Goal: Task Accomplishment & Management: Use online tool/utility

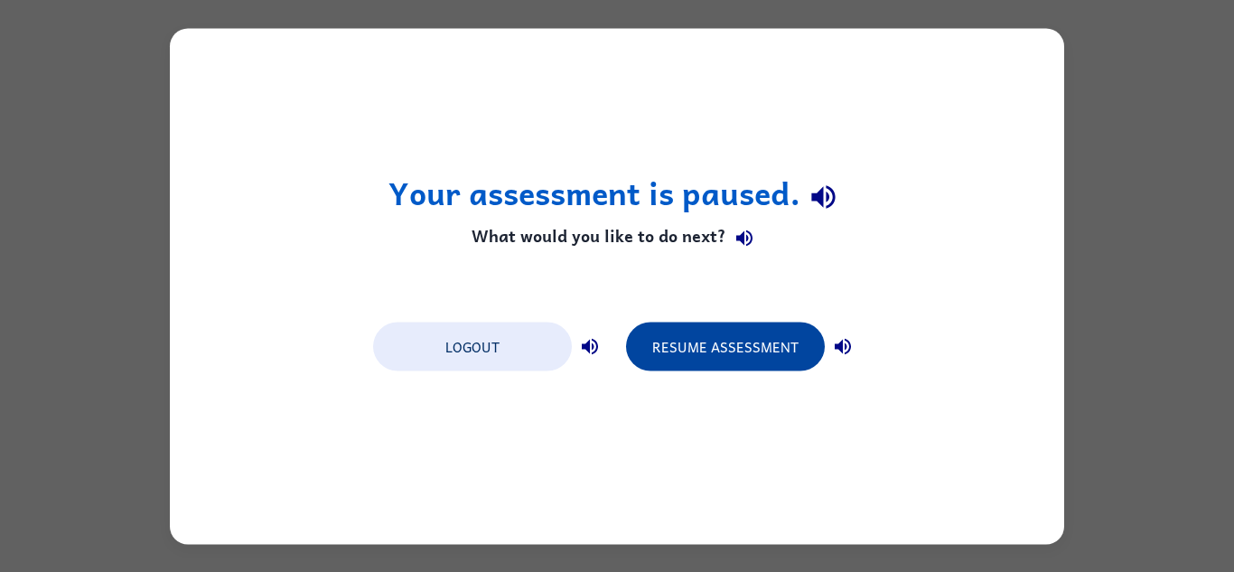
click at [772, 346] on button "Resume Assessment" at bounding box center [725, 346] width 199 height 49
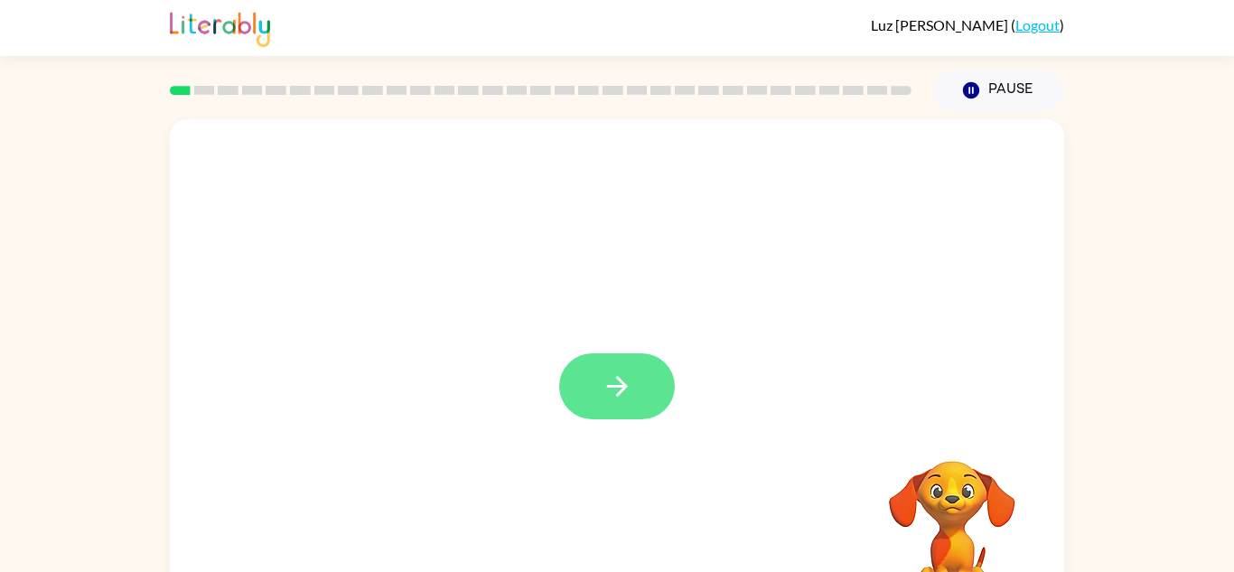
click at [606, 382] on icon "button" at bounding box center [618, 386] width 32 height 32
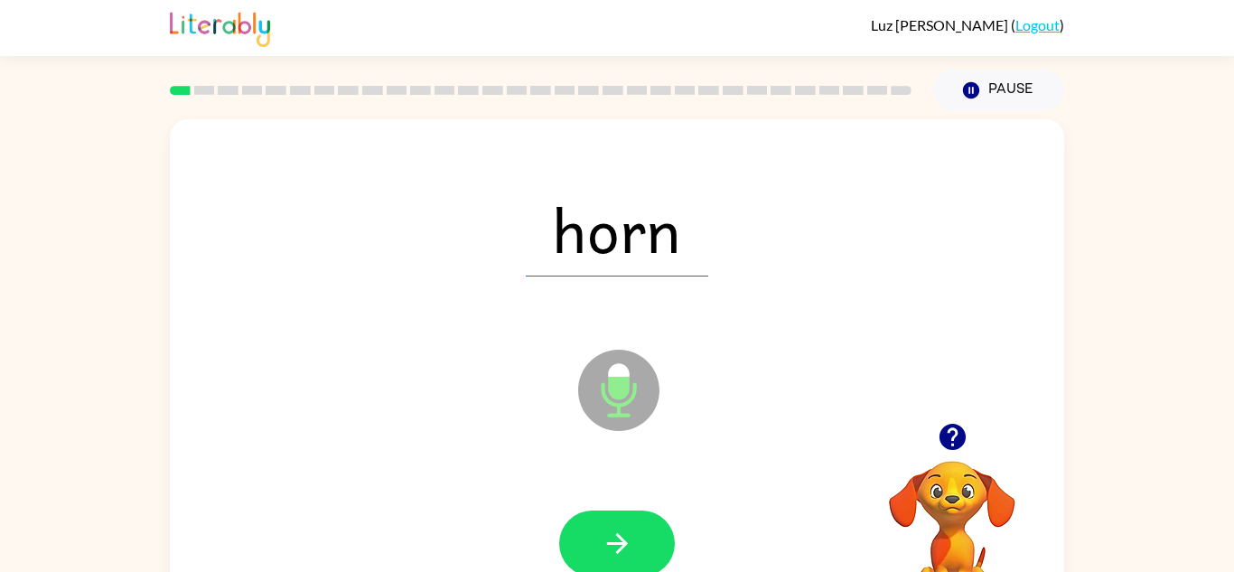
click at [609, 351] on icon at bounding box center [618, 390] width 81 height 81
click at [625, 543] on icon "button" at bounding box center [616, 543] width 21 height 21
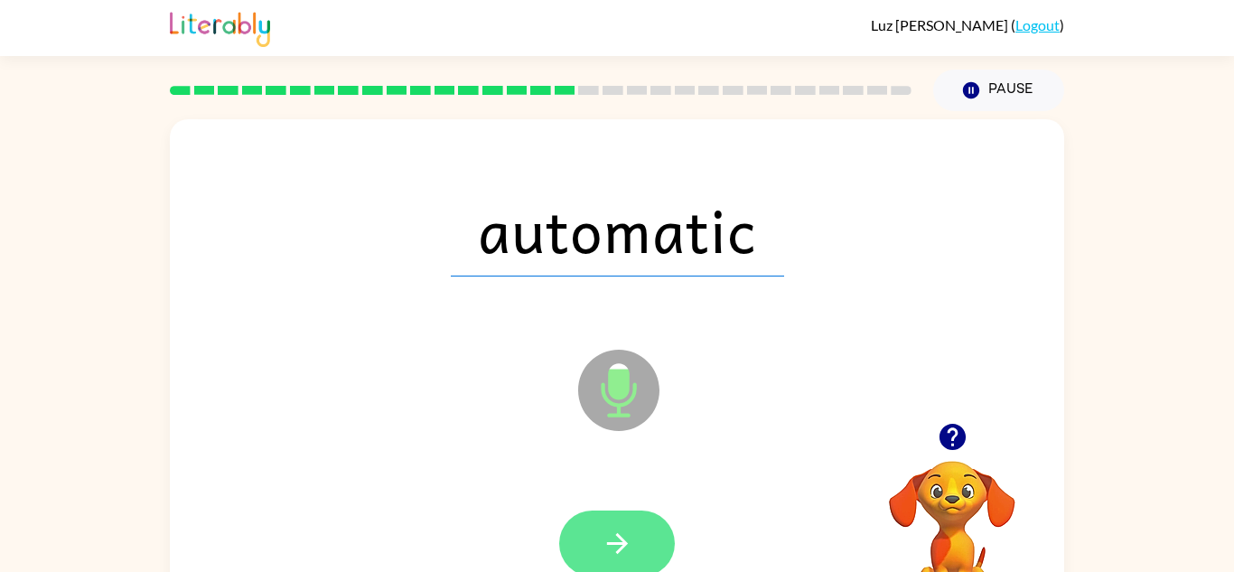
click at [603, 556] on icon "button" at bounding box center [618, 544] width 32 height 32
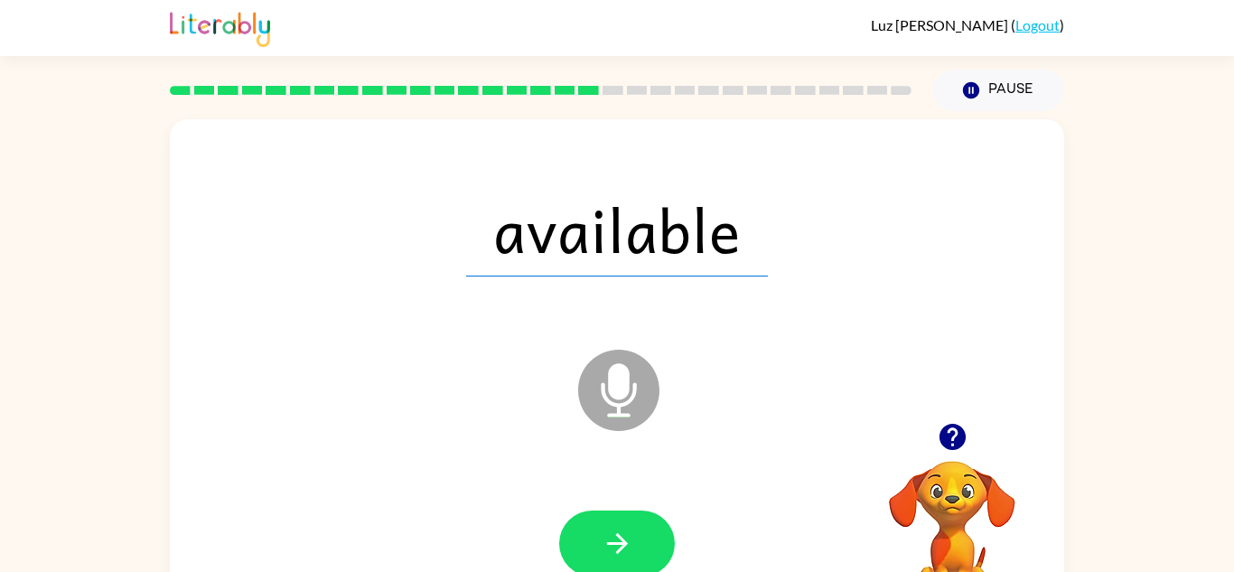
click at [603, 556] on icon "button" at bounding box center [618, 544] width 32 height 32
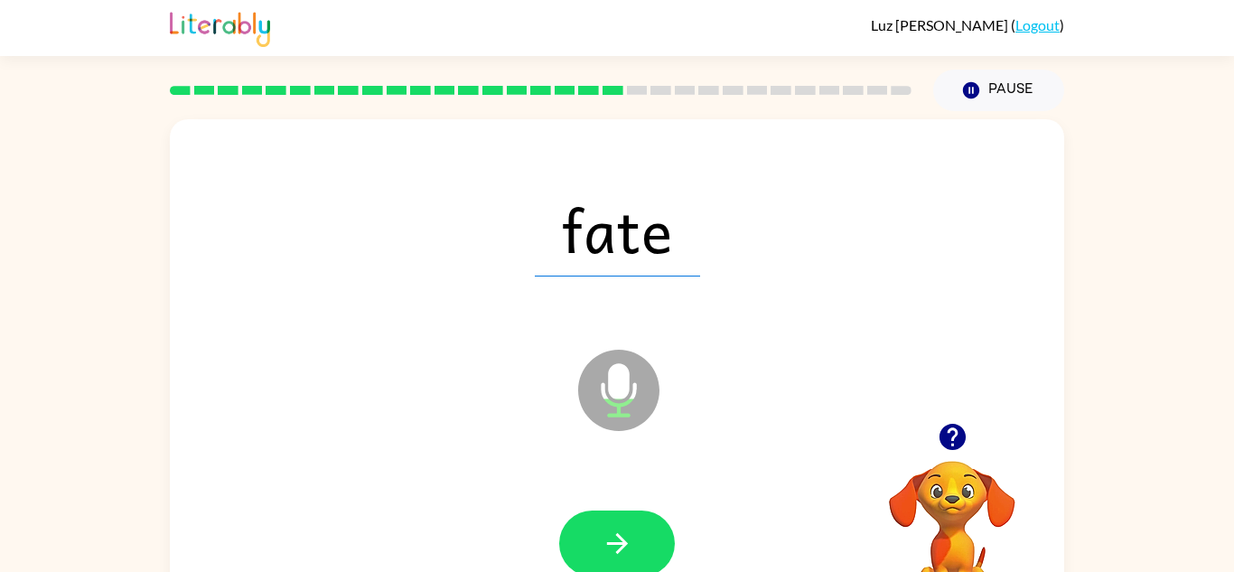
click at [603, 556] on icon "button" at bounding box center [618, 544] width 32 height 32
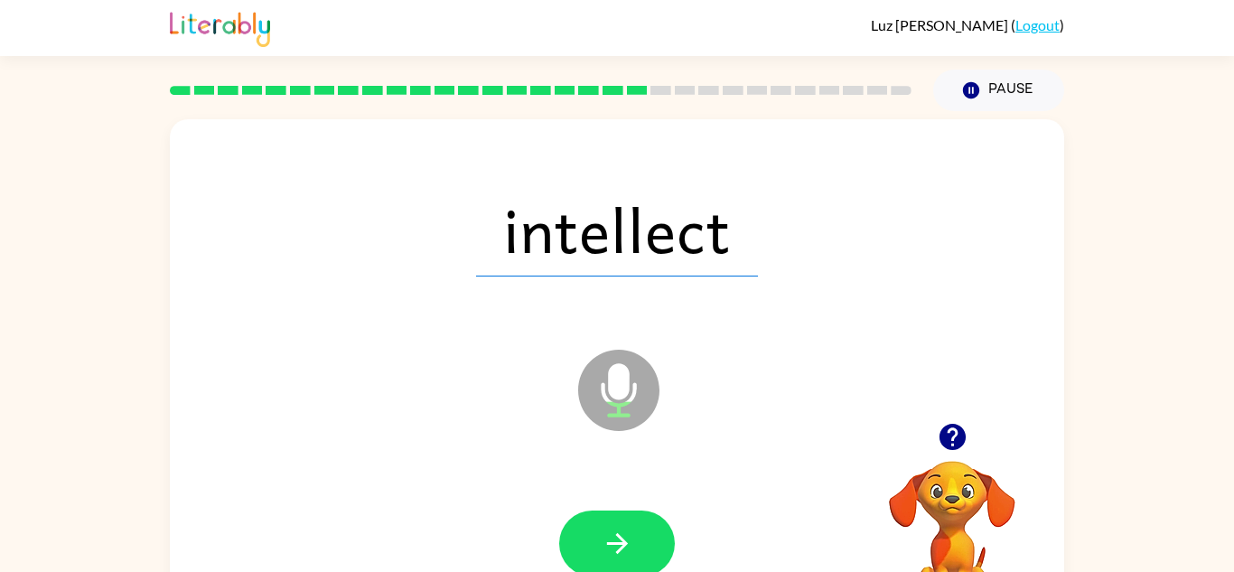
click at [603, 556] on icon "button" at bounding box center [618, 544] width 32 height 32
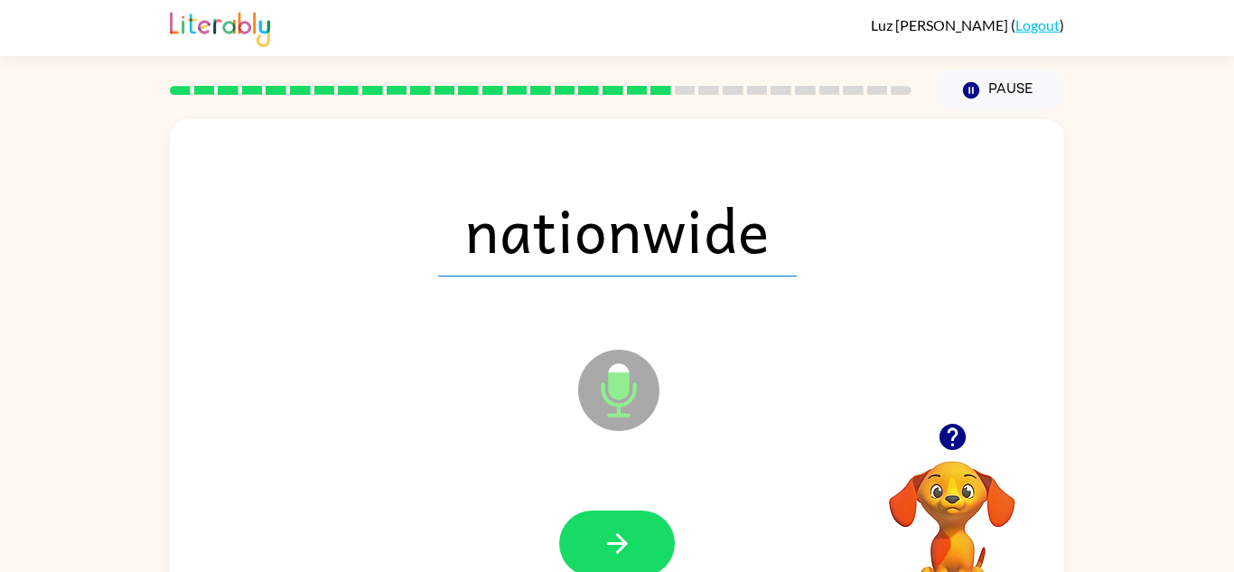
click at [603, 556] on icon "button" at bounding box center [618, 544] width 32 height 32
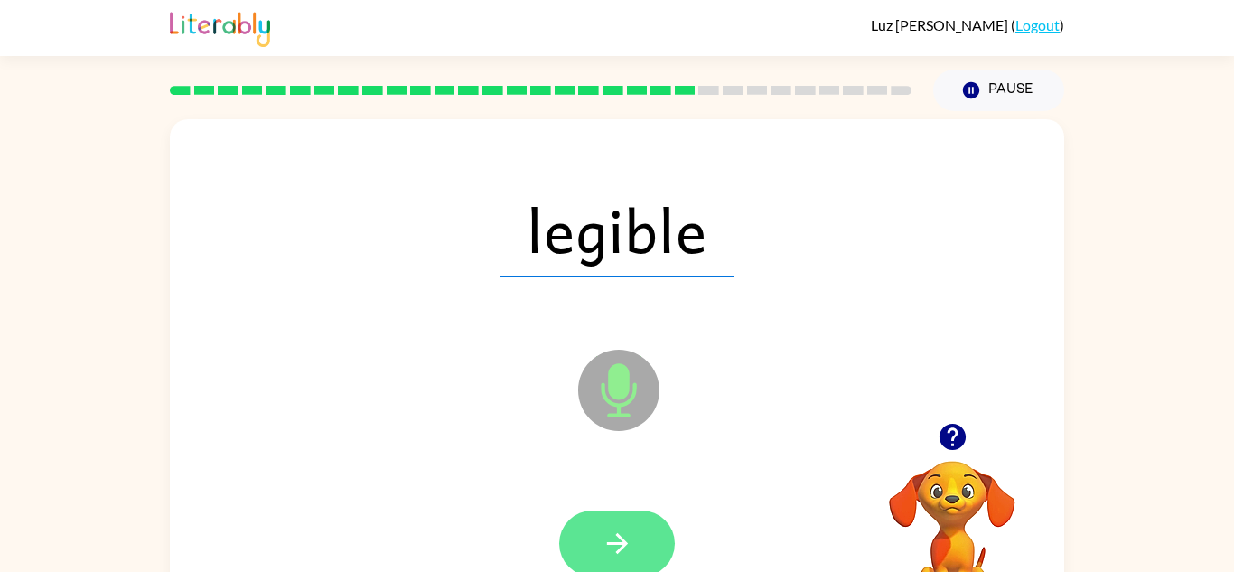
click at [602, 557] on icon "button" at bounding box center [618, 544] width 32 height 32
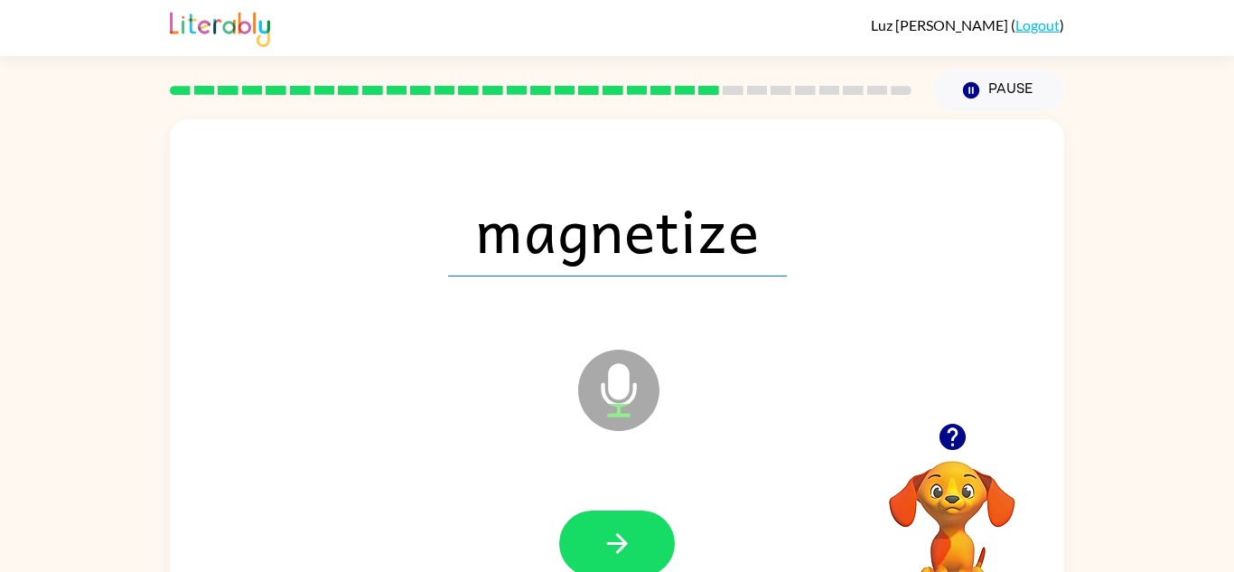
click at [602, 557] on icon "button" at bounding box center [618, 544] width 32 height 32
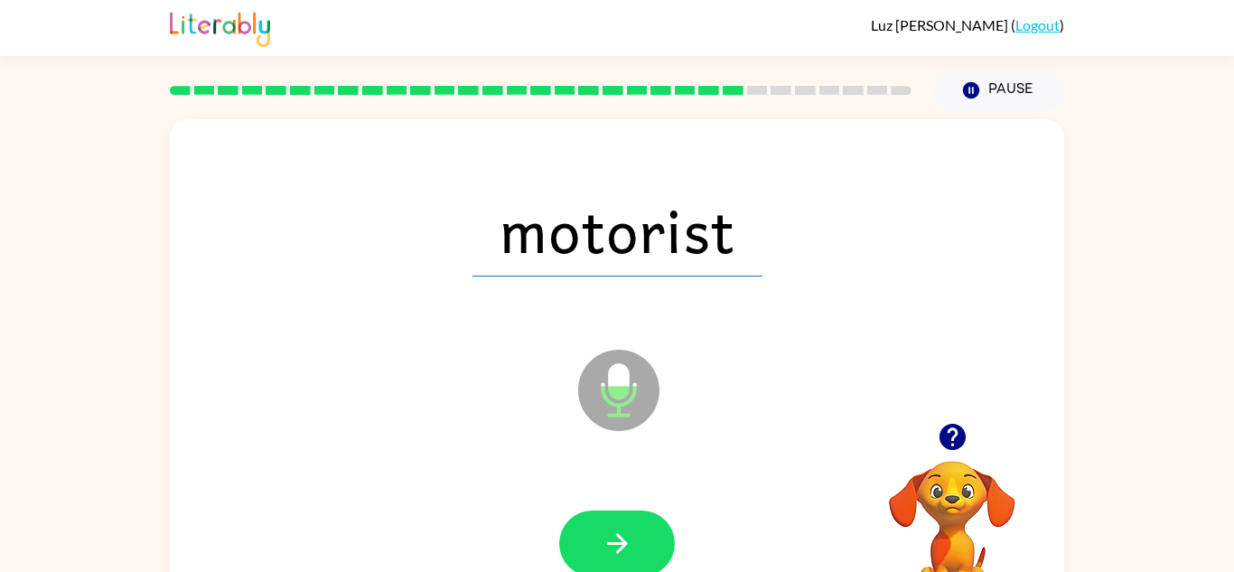
click at [602, 557] on icon "button" at bounding box center [618, 544] width 32 height 32
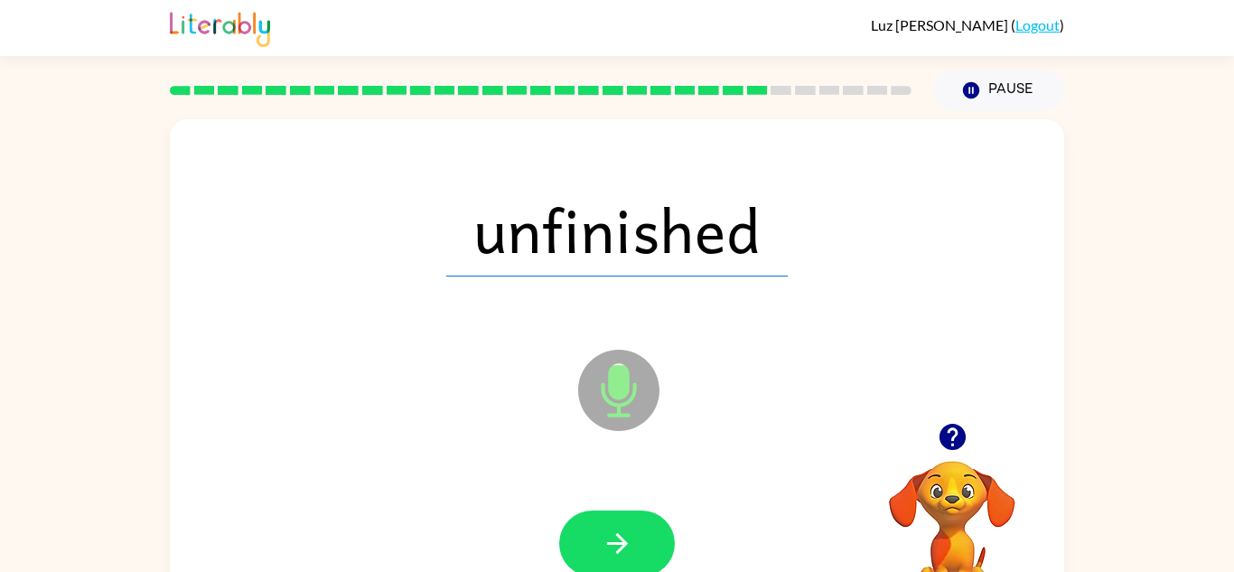
click at [602, 557] on icon "button" at bounding box center [618, 544] width 32 height 32
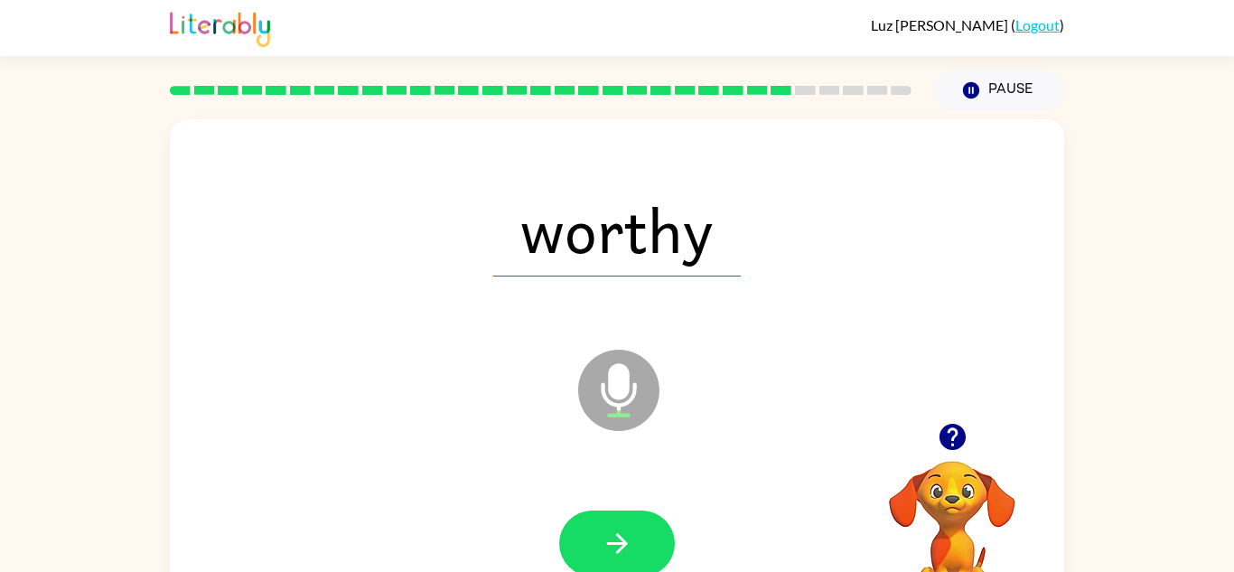
click at [602, 557] on icon "button" at bounding box center [618, 544] width 32 height 32
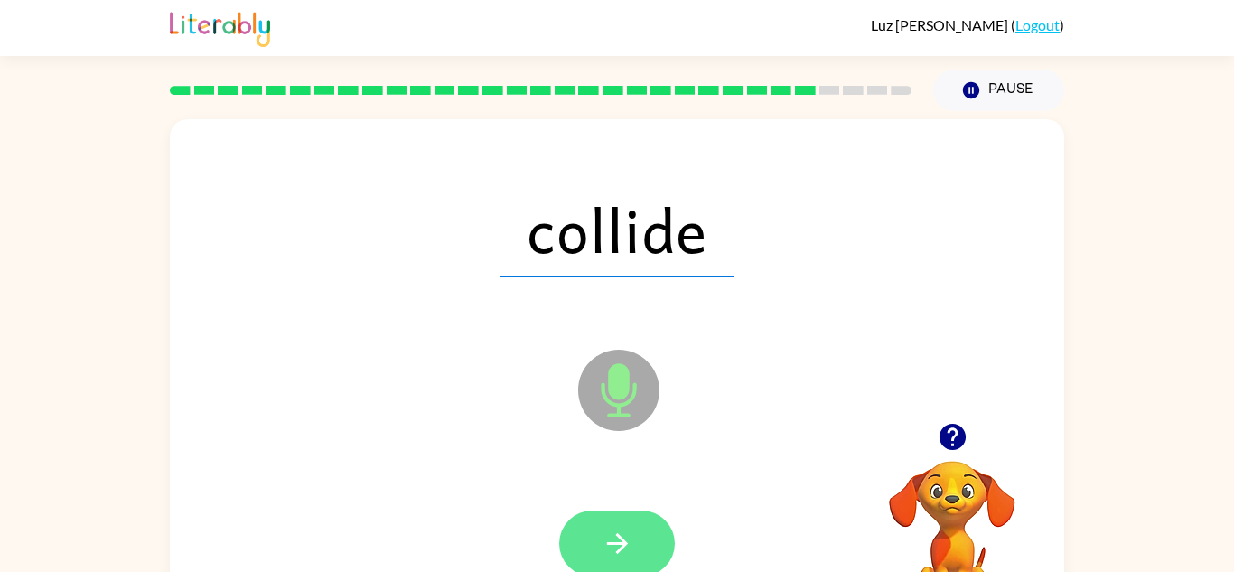
click at [621, 548] on icon "button" at bounding box center [616, 543] width 21 height 21
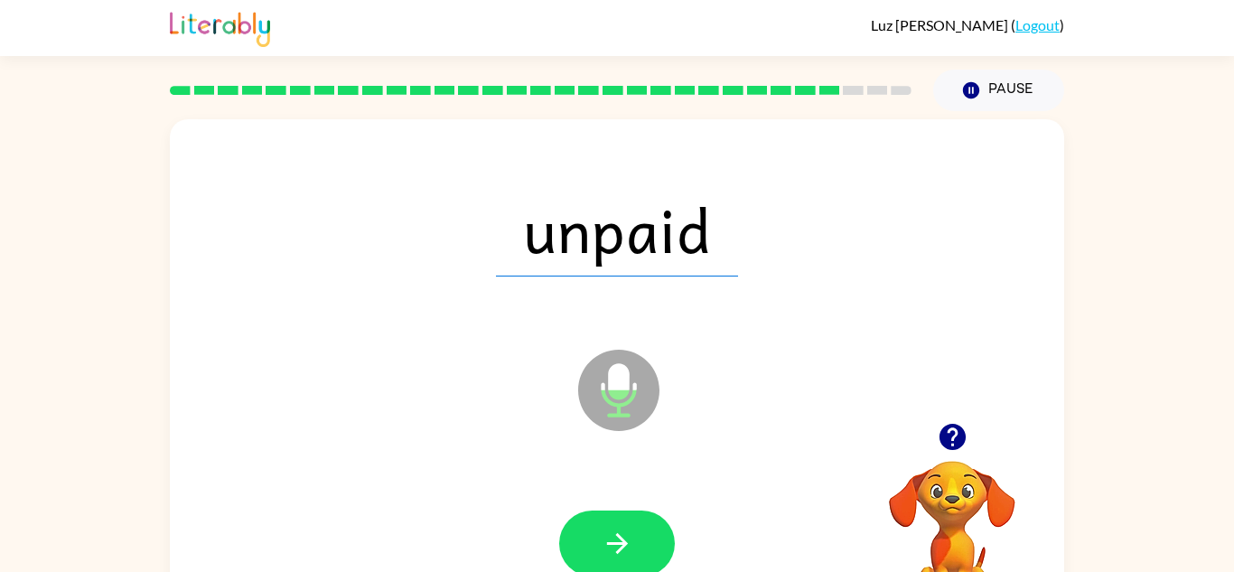
click at [621, 548] on icon "button" at bounding box center [616, 543] width 21 height 21
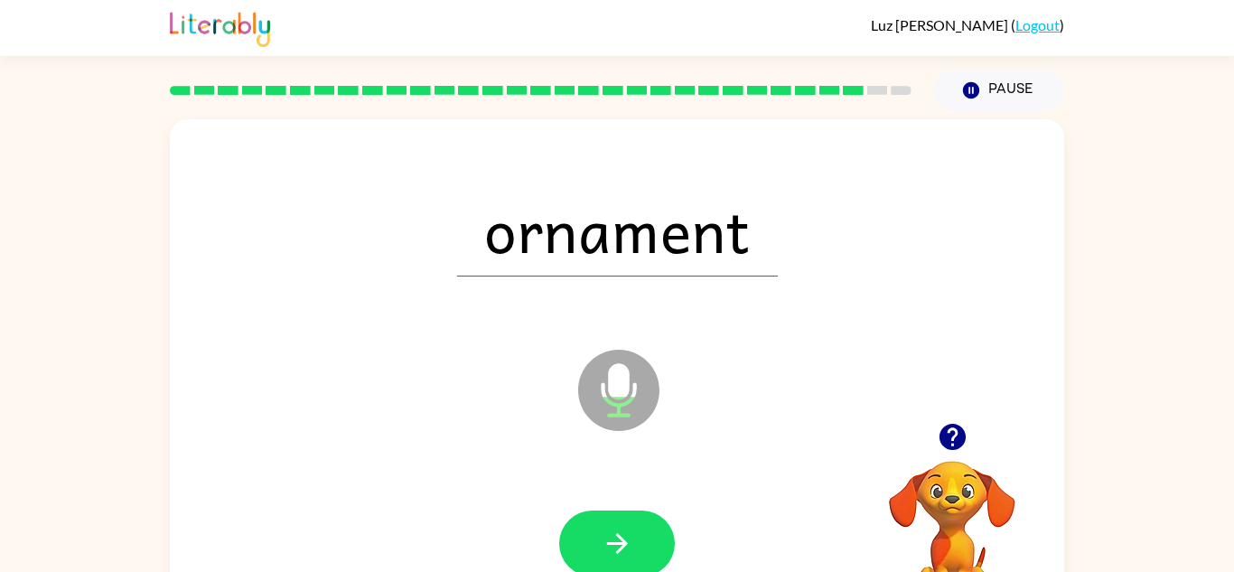
click at [621, 548] on icon "button" at bounding box center [616, 543] width 21 height 21
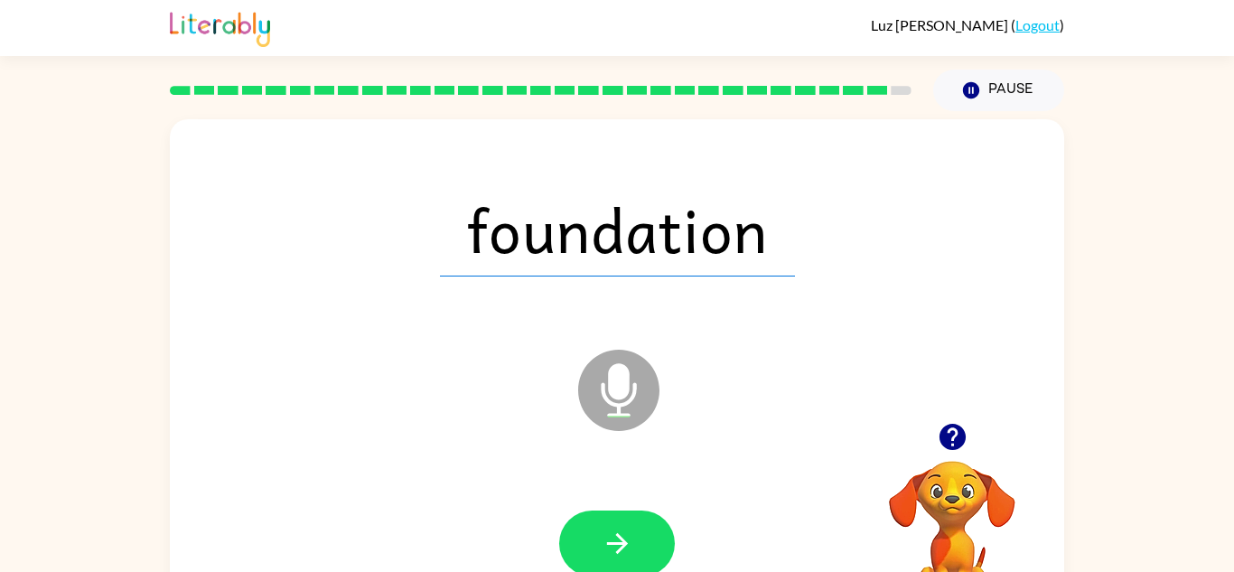
click at [621, 548] on icon "button" at bounding box center [616, 543] width 21 height 21
